Goal: Navigation & Orientation: Find specific page/section

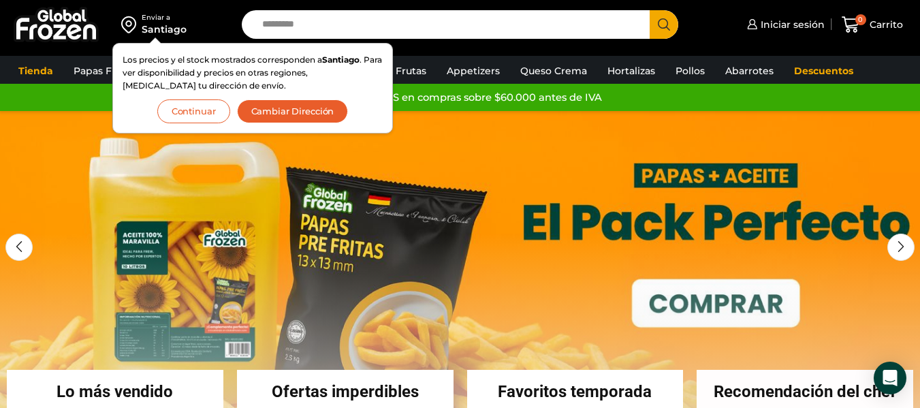
click at [214, 19] on div "Enviar a Santiago Los precios y el stock mostrados corresponden a Santiago . Pa…" at bounding box center [117, 24] width 221 height 49
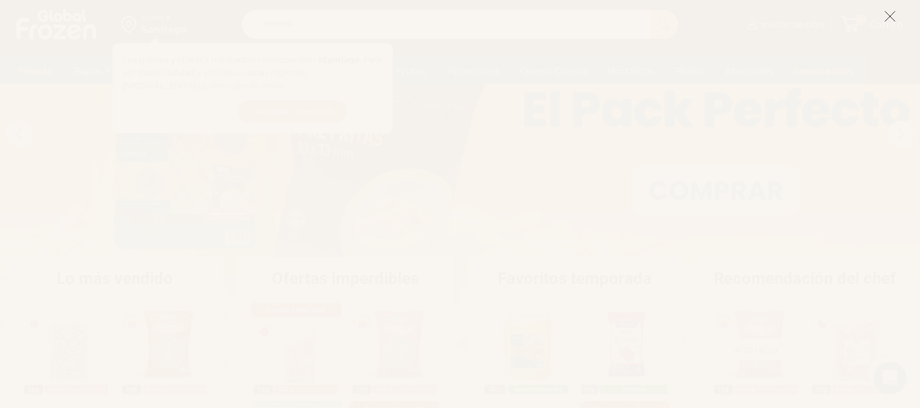
scroll to position [136, 0]
click at [896, 16] on icon at bounding box center [890, 16] width 12 height 12
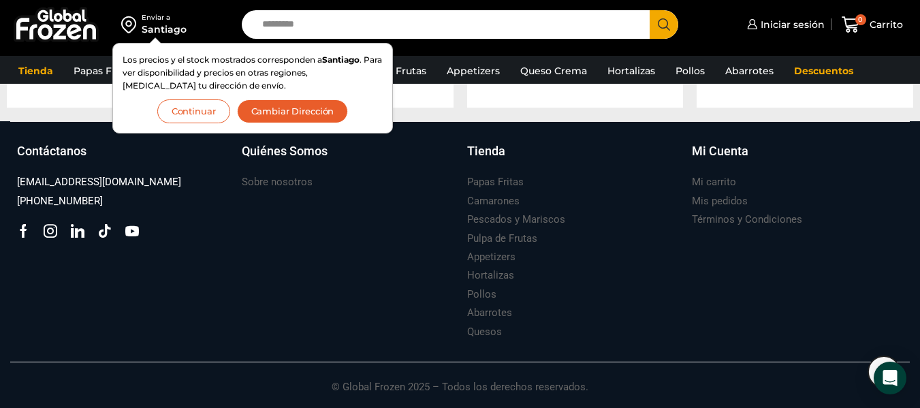
scroll to position [1554, 0]
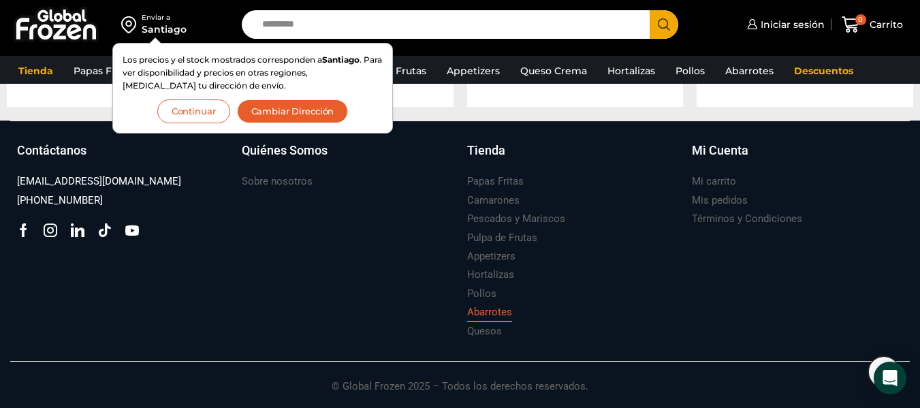
click at [492, 309] on h3 "Abarrotes" at bounding box center [489, 312] width 45 height 14
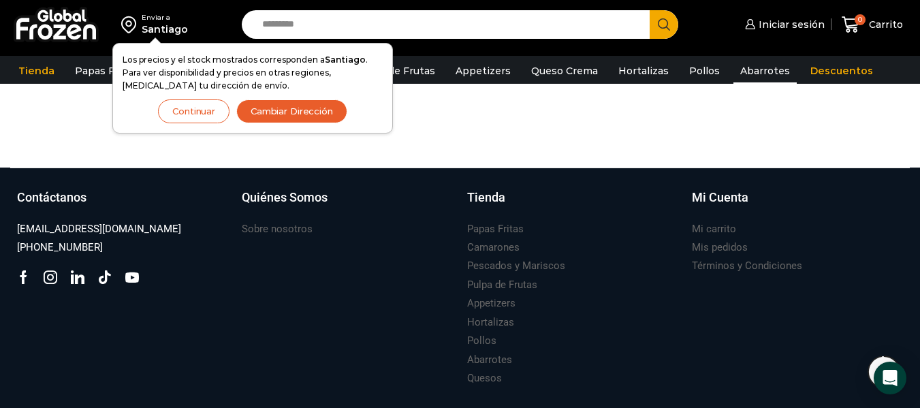
scroll to position [1022, 0]
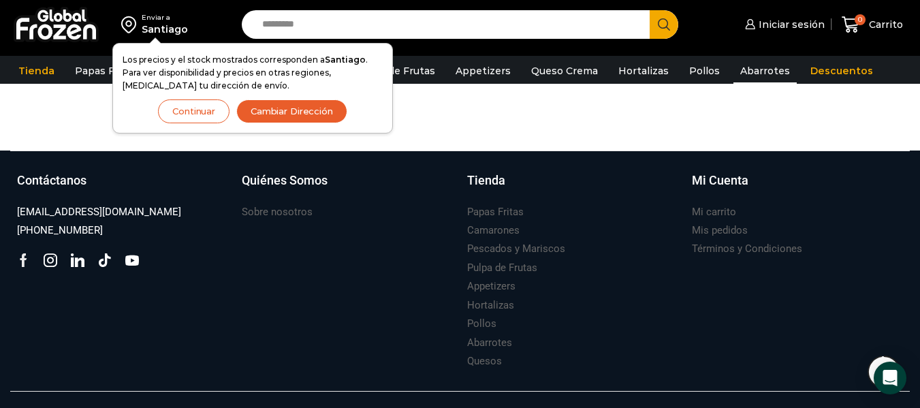
click at [17, 260] on icon at bounding box center [23, 260] width 13 height 14
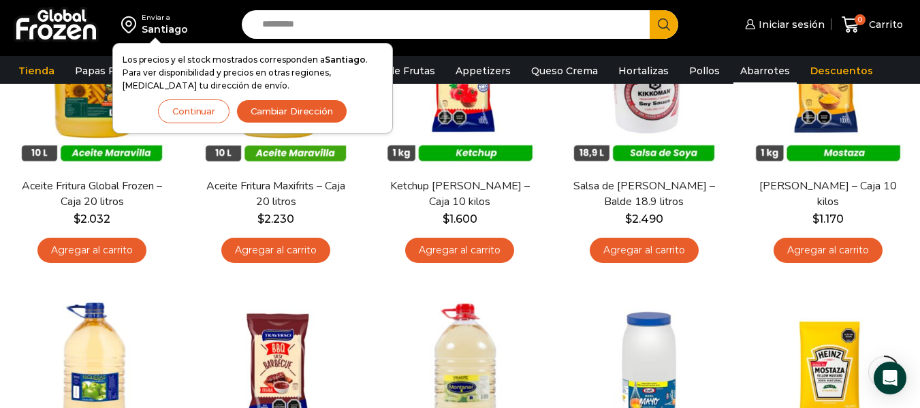
scroll to position [0, 0]
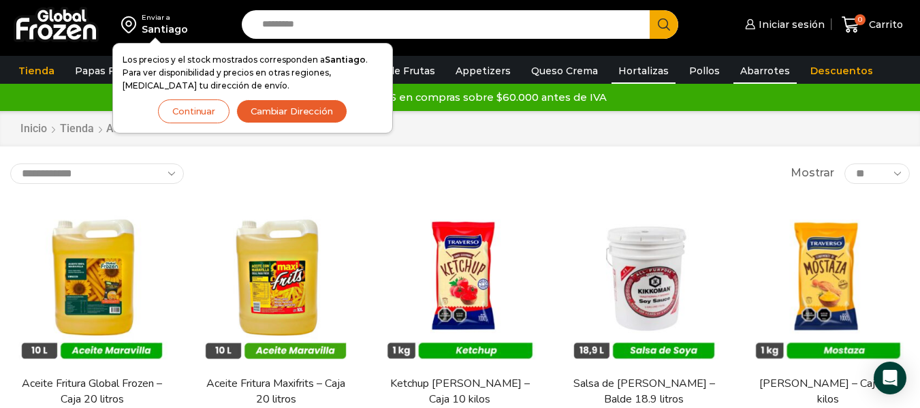
click at [631, 67] on link "Hortalizas" at bounding box center [644, 71] width 64 height 26
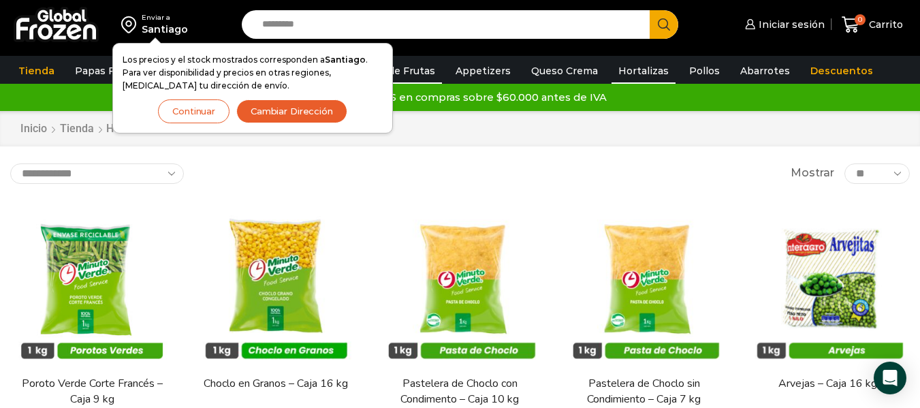
click at [407, 73] on link "Pulpa de Frutas" at bounding box center [396, 71] width 92 height 26
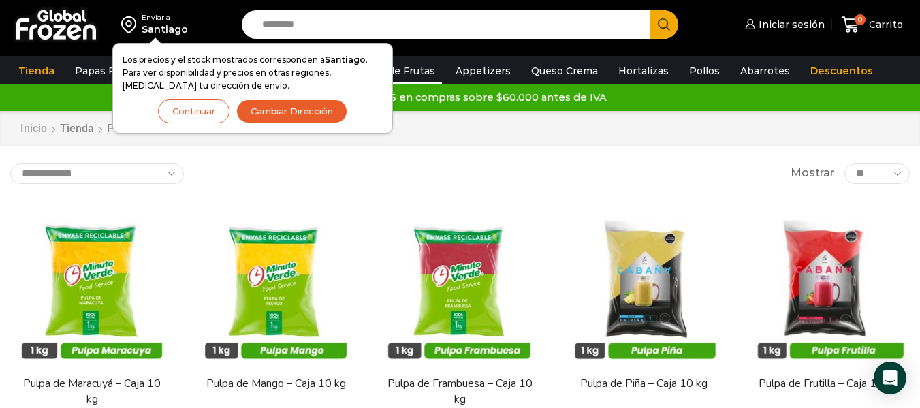
click at [44, 134] on link "Inicio" at bounding box center [34, 129] width 28 height 16
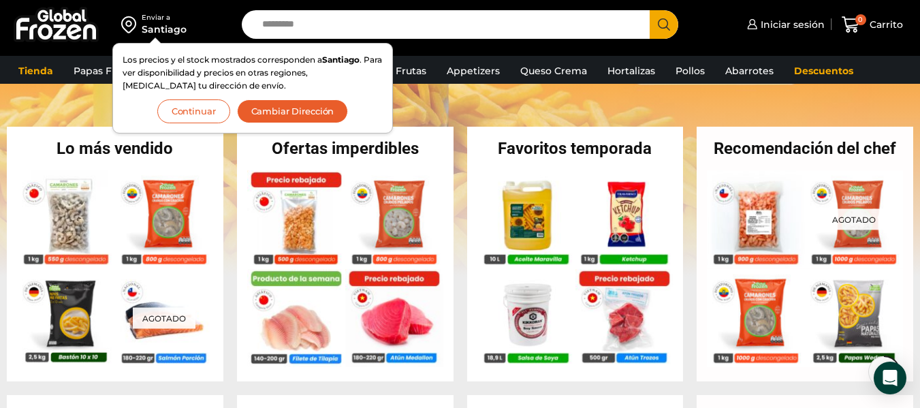
scroll to position [272, 0]
